Goal: Task Accomplishment & Management: Complete application form

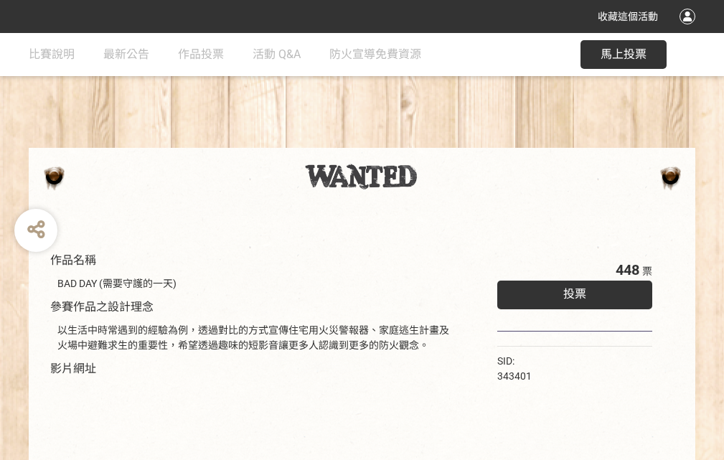
click at [689, 30] on div "收藏這個活動" at bounding box center [362, 16] width 724 height 33
click at [448, 141] on div "作品名稱 BAD DAY (需要守護的一天) 參賽作品之設計理念 以生活中時常遇到的經驗為例，透過對比的方式宣傳住宅用火災警報器、家庭逃生計畫及火場中避難求生…" at bounding box center [362, 334] width 724 height 603
click at [571, 290] on span "投票" at bounding box center [574, 294] width 23 height 14
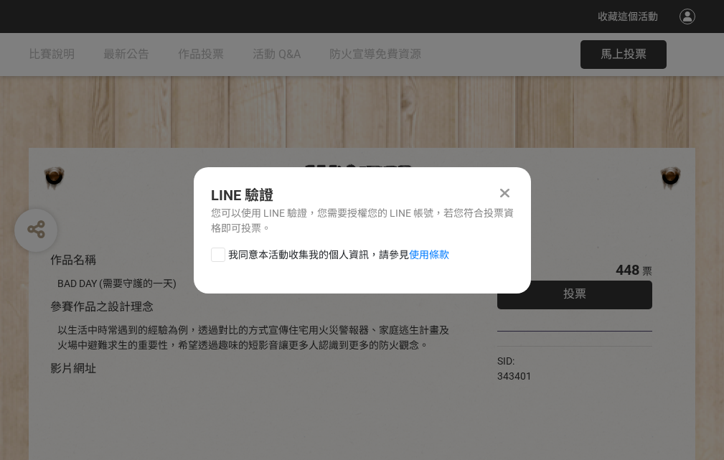
click at [217, 252] on div at bounding box center [218, 254] width 14 height 14
checkbox input "true"
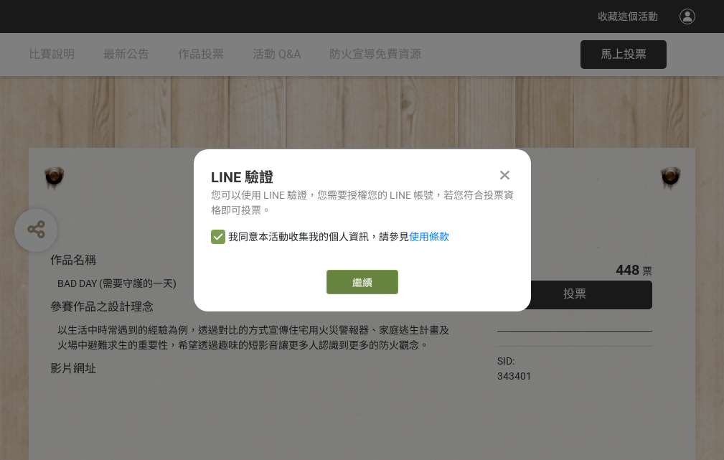
click at [361, 282] on link "繼續" at bounding box center [362, 282] width 72 height 24
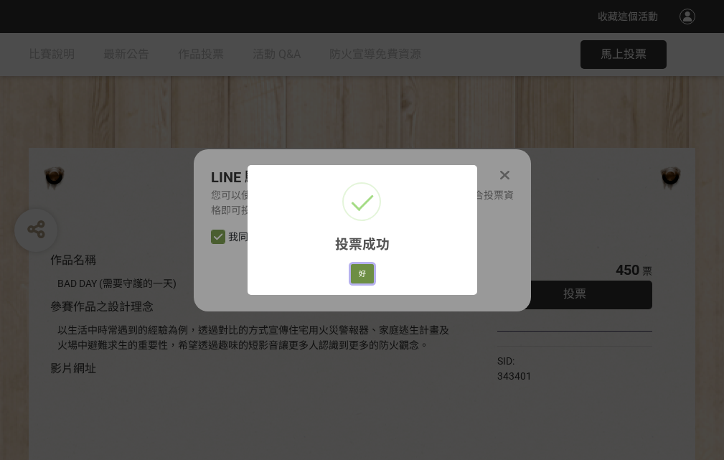
click at [358, 271] on button "好" at bounding box center [362, 274] width 23 height 20
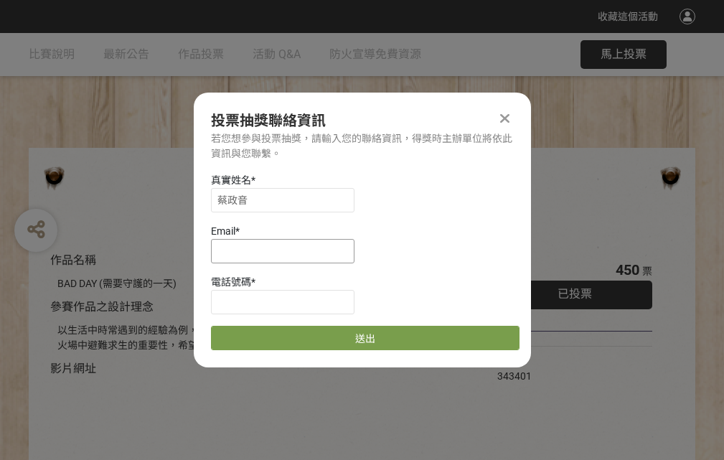
click at [287, 250] on input at bounding box center [282, 251] width 143 height 24
type input "[EMAIL_ADDRESS][DOMAIN_NAME]"
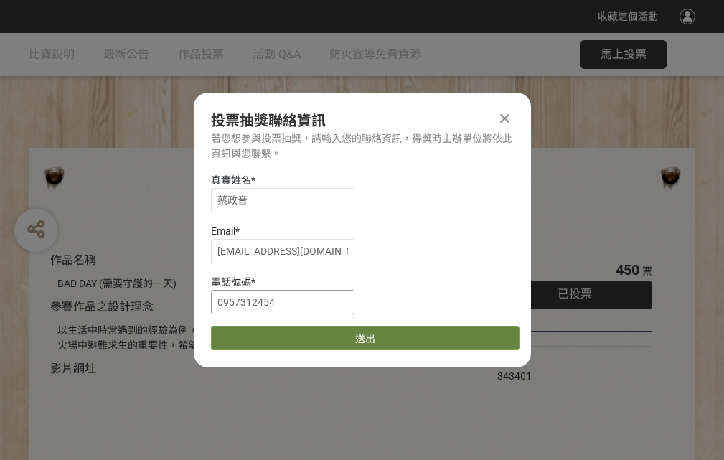
type input "0957312454"
click at [252, 333] on button "送出" at bounding box center [365, 338] width 308 height 24
